Goal: Check status: Check status

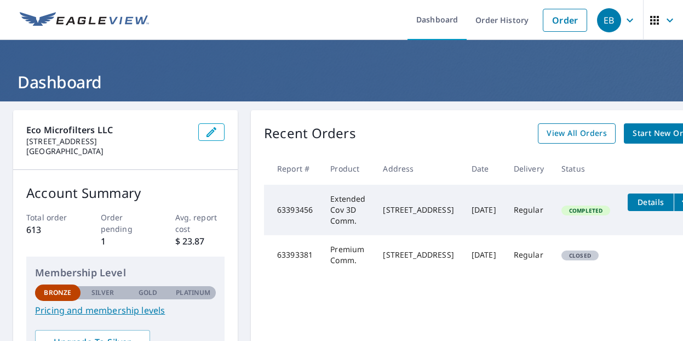
click at [602, 128] on span "View All Orders" at bounding box center [577, 134] width 60 height 14
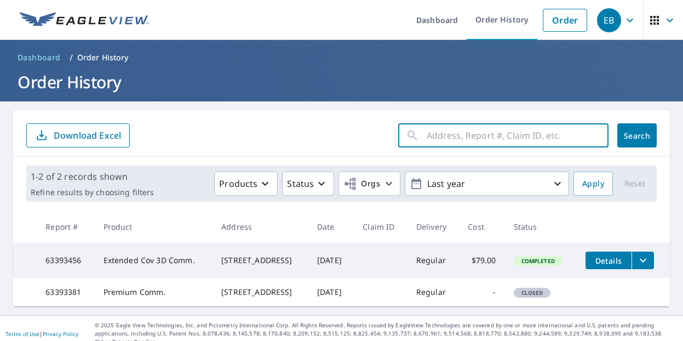
click at [463, 140] on input "text" at bounding box center [518, 135] width 182 height 31
type input "3160"
click at [629, 135] on button "Search" at bounding box center [637, 135] width 39 height 24
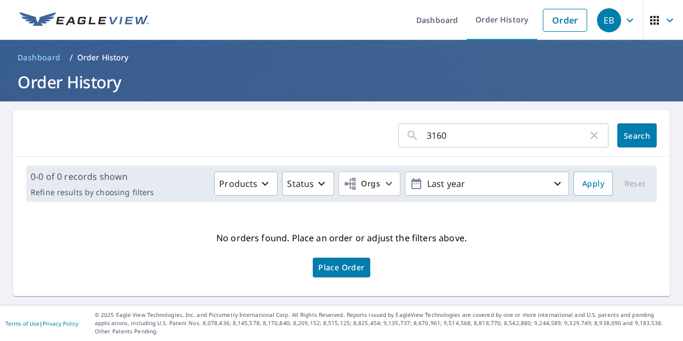
click at [591, 138] on icon "button" at bounding box center [595, 136] width 8 height 8
click at [455, 135] on input "text" at bounding box center [518, 135] width 182 height 31
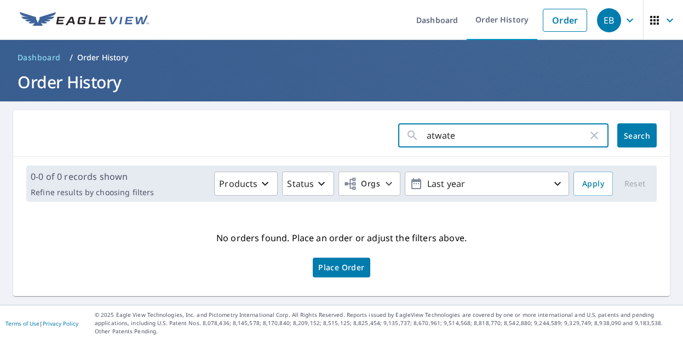
type input "atwater"
click at [629, 135] on button "Search" at bounding box center [637, 135] width 39 height 24
